Goal: Transaction & Acquisition: Purchase product/service

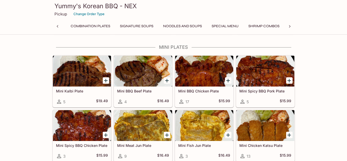
scroll to position [630, 0]
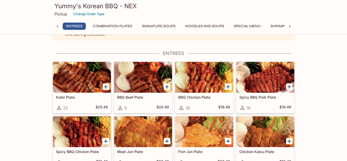
scroll to position [0, 0]
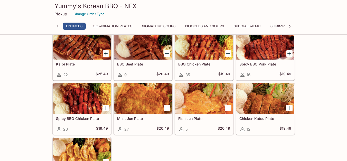
scroll to position [40, 0]
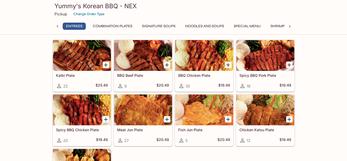
click at [69, 133] on div "Spicy BBQ Chicken Plate 20 $19.49" at bounding box center [82, 135] width 58 height 21
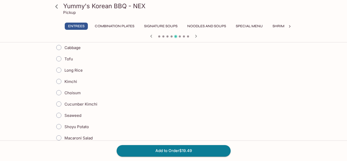
scroll to position [135, 0]
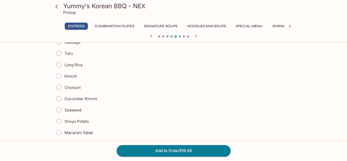
click at [59, 76] on input "Kimchi" at bounding box center [58, 76] width 11 height 11
radio input "true"
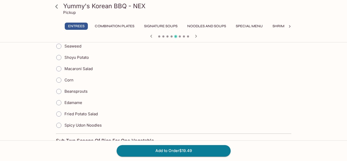
scroll to position [751, 0]
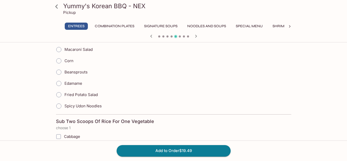
click at [198, 35] on icon "button" at bounding box center [196, 36] width 6 height 6
click at [296, 15] on div "Yummy's Korean BBQ - NEX Pickup" at bounding box center [173, 10] width 247 height 21
click at [288, 26] on icon at bounding box center [289, 26] width 5 height 5
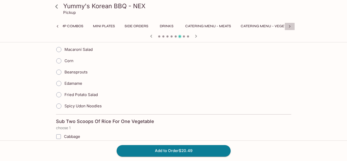
click at [288, 26] on icon at bounding box center [289, 26] width 5 height 5
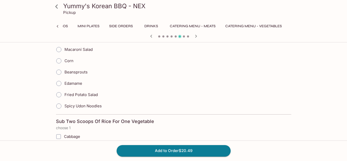
click at [119, 27] on button "Side Orders" at bounding box center [120, 26] width 29 height 7
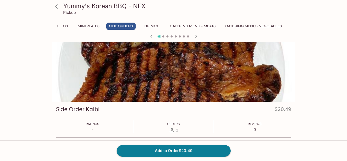
scroll to position [0, 0]
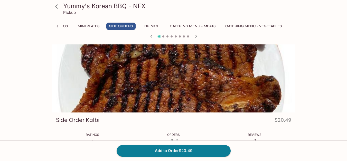
click at [116, 27] on button "Side Orders" at bounding box center [120, 26] width 29 height 7
click at [91, 26] on button "Mini Plates" at bounding box center [88, 26] width 27 height 7
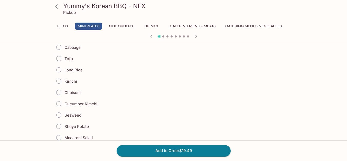
scroll to position [130, 0]
click at [57, 9] on icon at bounding box center [56, 6] width 9 height 9
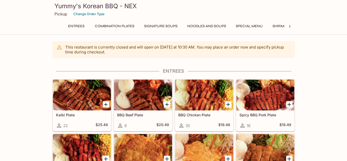
click at [2, 0] on html "Yummy's Korean BBQ - NEX Pickup Change Order Type Entrees Combination Plates Si…" at bounding box center [173, 80] width 347 height 161
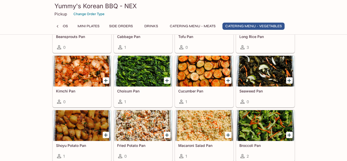
scroll to position [1413, 0]
